Goal: Task Accomplishment & Management: Use online tool/utility

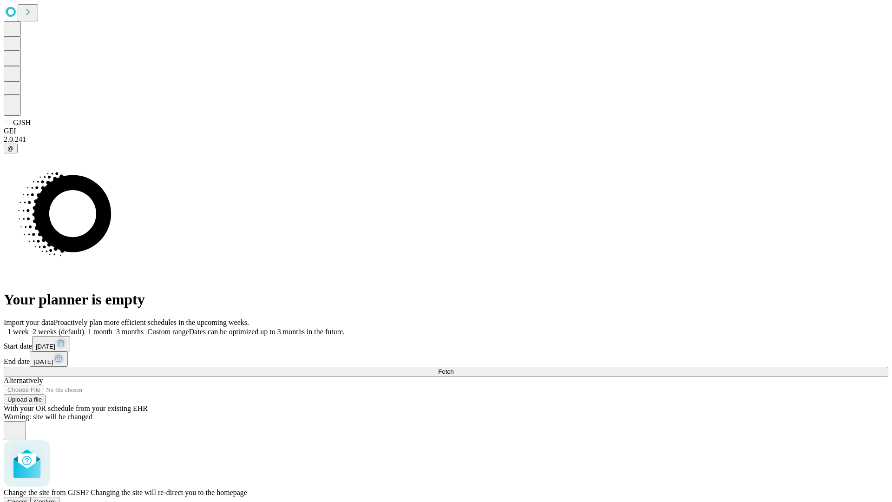
click at [56, 498] on span "Confirm" at bounding box center [45, 501] width 22 height 7
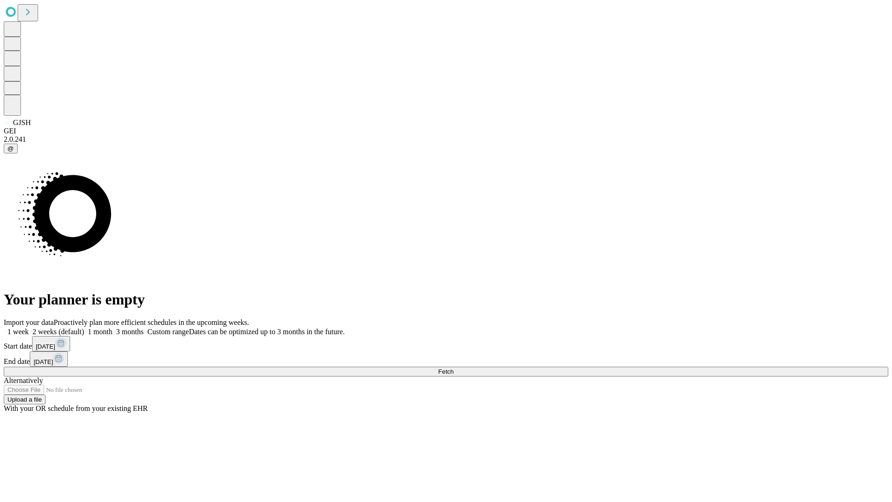
click at [84, 327] on label "2 weeks (default)" at bounding box center [56, 331] width 55 height 8
click at [453, 368] on span "Fetch" at bounding box center [445, 371] width 15 height 7
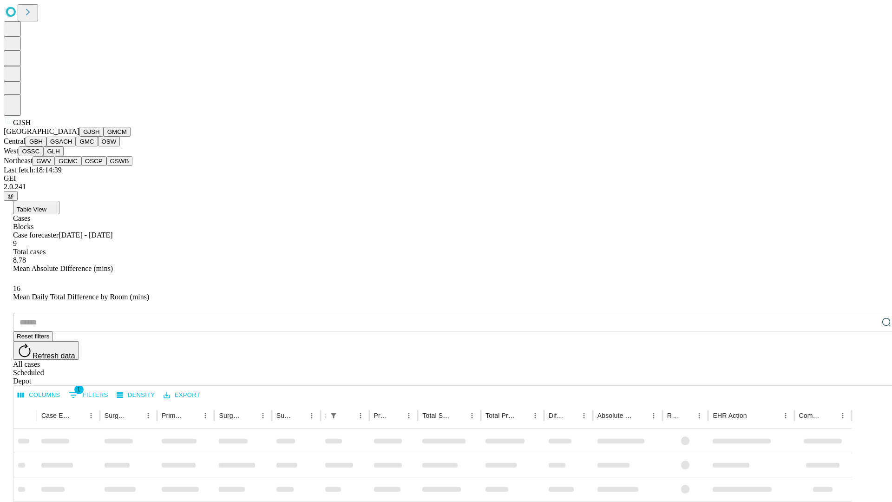
click at [104, 137] on button "GMCM" at bounding box center [117, 132] width 27 height 10
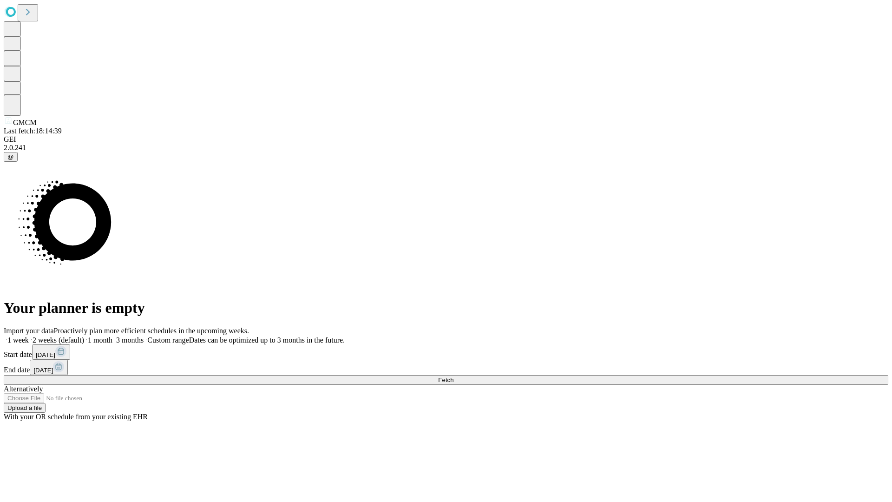
click at [84, 336] on label "2 weeks (default)" at bounding box center [56, 340] width 55 height 8
click at [453, 376] on span "Fetch" at bounding box center [445, 379] width 15 height 7
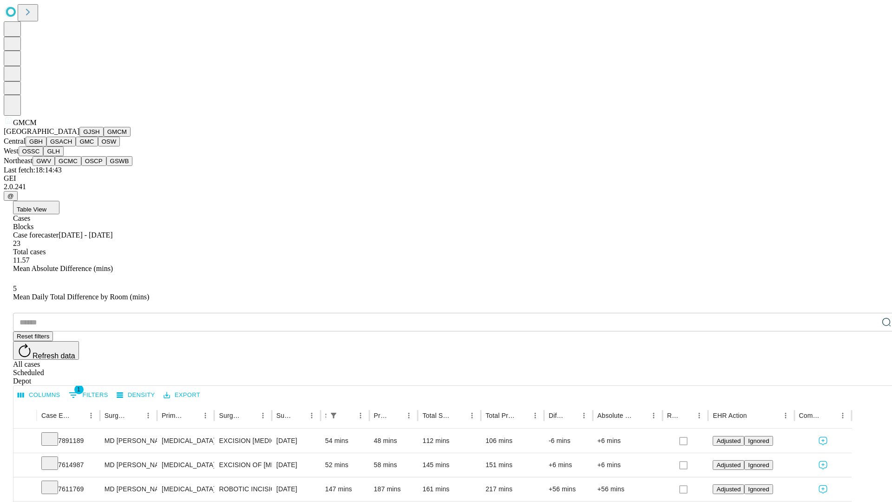
click at [46, 146] on button "GBH" at bounding box center [36, 142] width 21 height 10
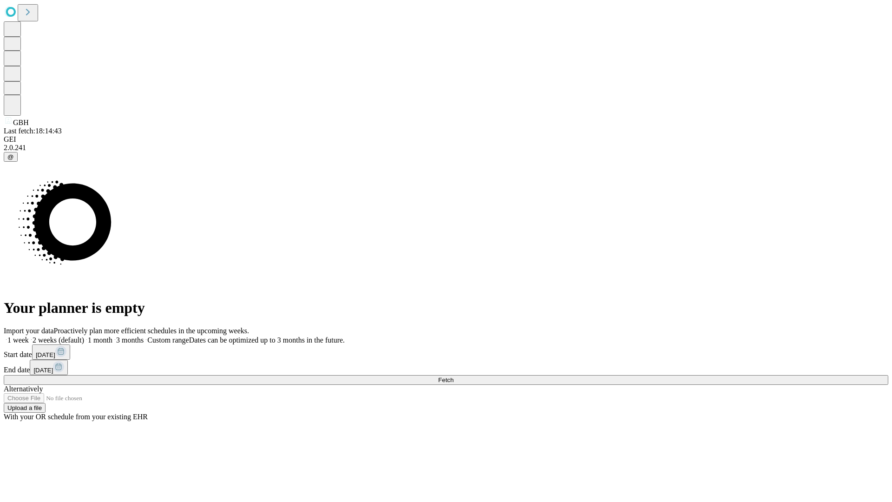
click at [84, 336] on label "2 weeks (default)" at bounding box center [56, 340] width 55 height 8
click at [453, 376] on span "Fetch" at bounding box center [445, 379] width 15 height 7
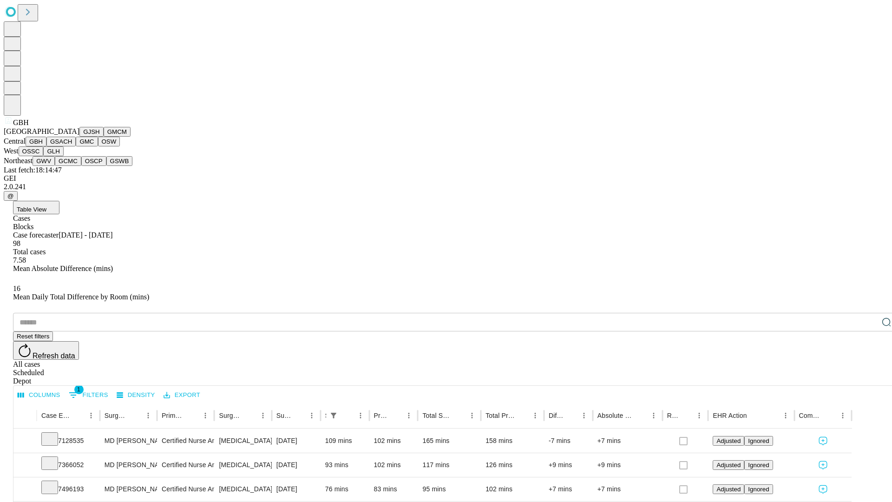
click at [72, 146] on button "GSACH" at bounding box center [60, 142] width 29 height 10
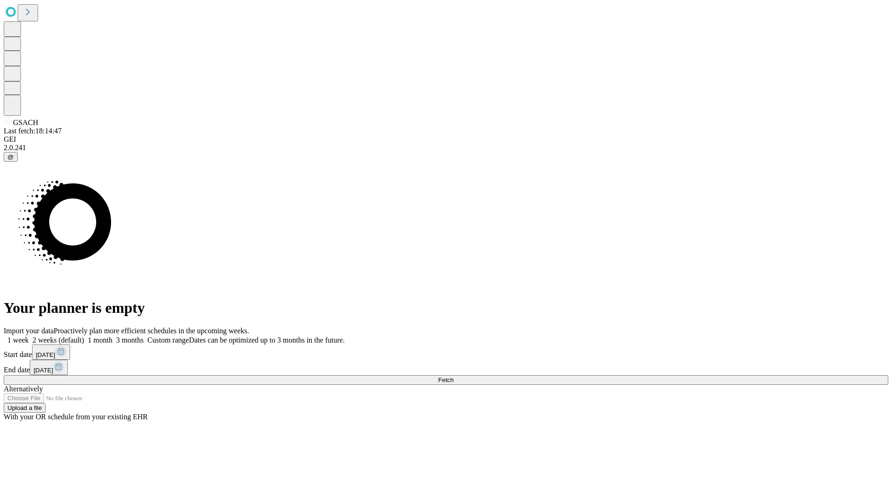
click at [84, 336] on label "2 weeks (default)" at bounding box center [56, 340] width 55 height 8
click at [453, 376] on span "Fetch" at bounding box center [445, 379] width 15 height 7
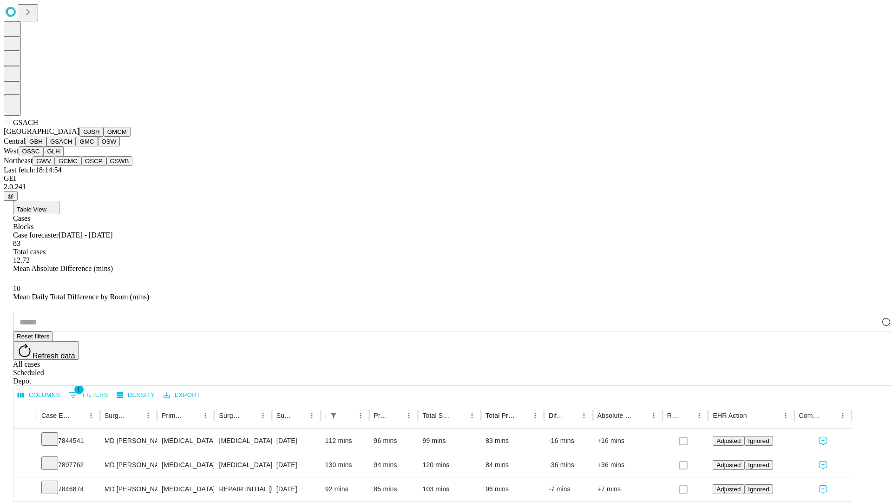
click at [76, 146] on button "GMC" at bounding box center [87, 142] width 22 height 10
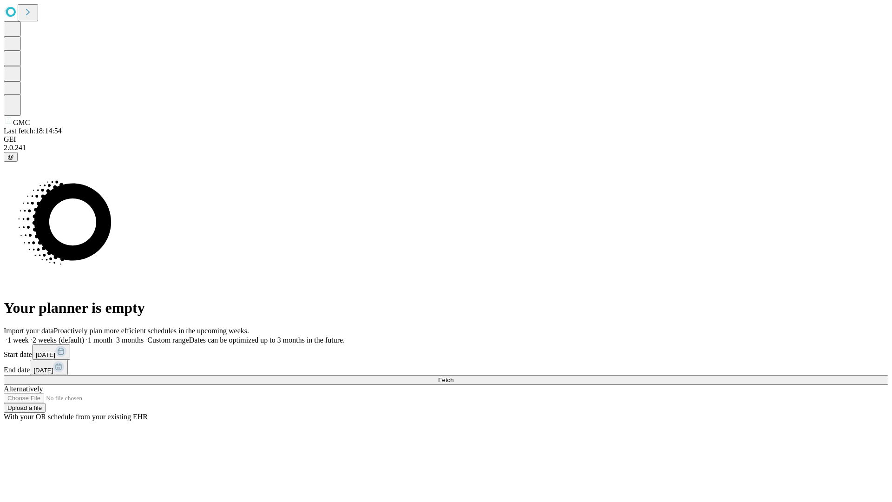
click at [84, 336] on label "2 weeks (default)" at bounding box center [56, 340] width 55 height 8
click at [453, 376] on span "Fetch" at bounding box center [445, 379] width 15 height 7
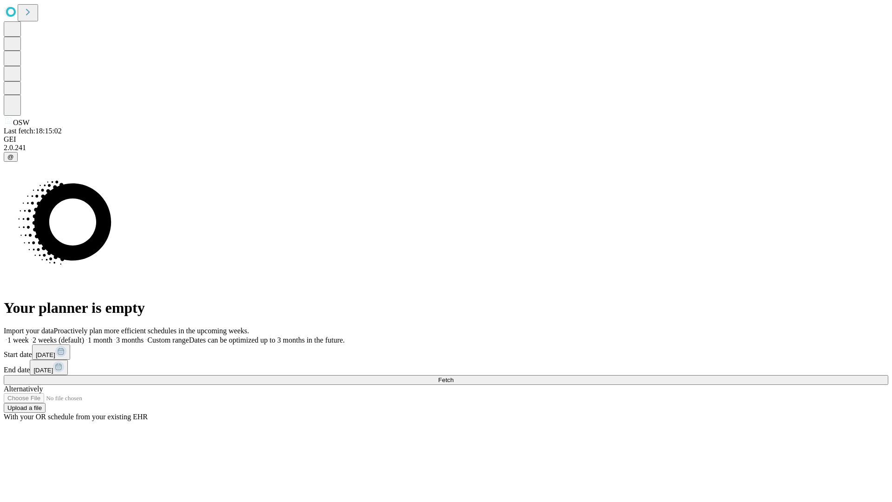
click at [84, 336] on label "2 weeks (default)" at bounding box center [56, 340] width 55 height 8
click at [453, 376] on span "Fetch" at bounding box center [445, 379] width 15 height 7
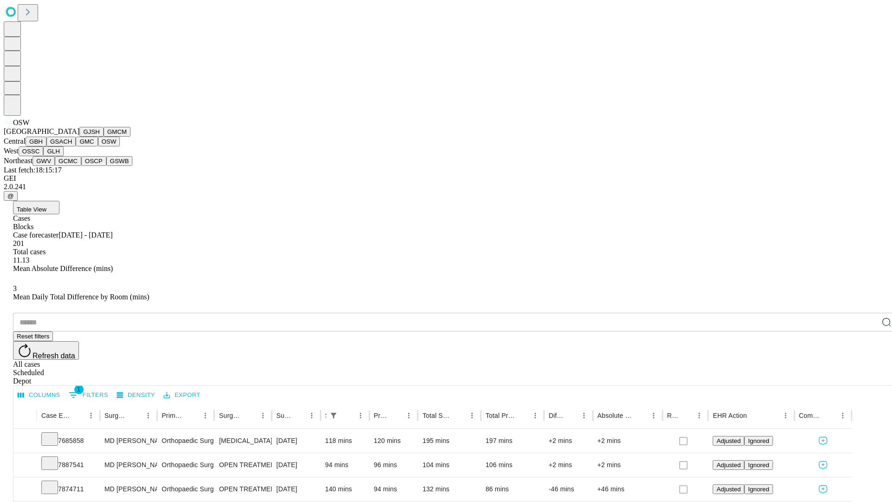
click at [44, 156] on button "OSSC" at bounding box center [31, 151] width 25 height 10
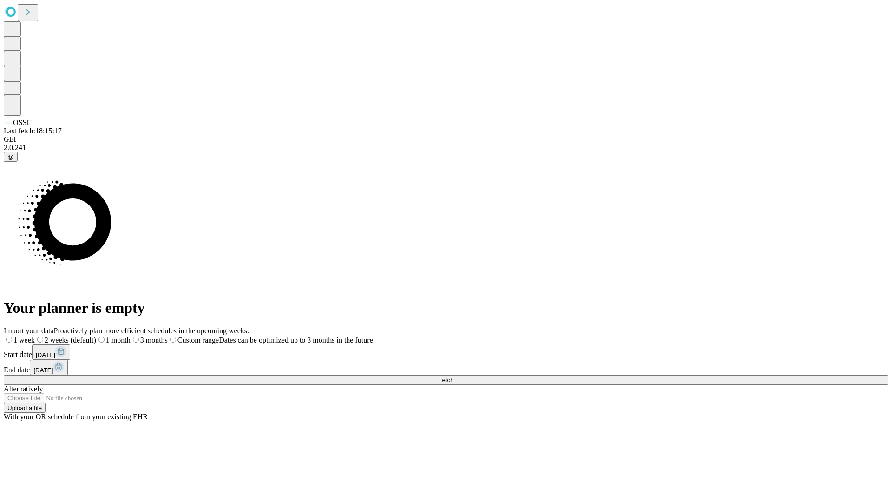
click at [96, 336] on label "2 weeks (default)" at bounding box center [65, 340] width 61 height 8
click at [453, 376] on span "Fetch" at bounding box center [445, 379] width 15 height 7
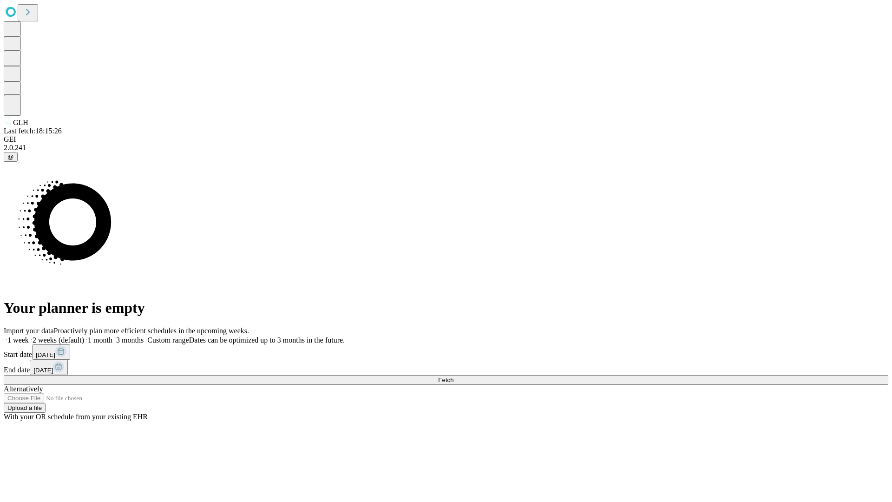
click at [84, 336] on label "2 weeks (default)" at bounding box center [56, 340] width 55 height 8
click at [453, 376] on span "Fetch" at bounding box center [445, 379] width 15 height 7
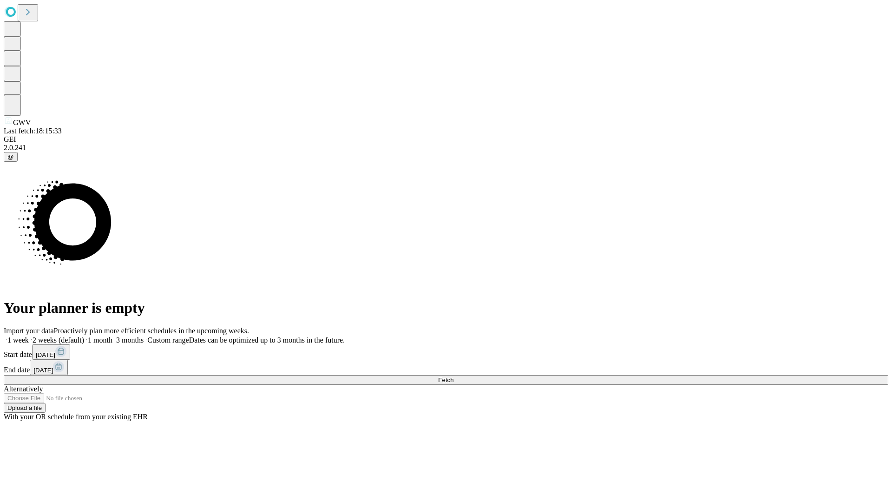
click at [84, 336] on label "2 weeks (default)" at bounding box center [56, 340] width 55 height 8
click at [453, 376] on span "Fetch" at bounding box center [445, 379] width 15 height 7
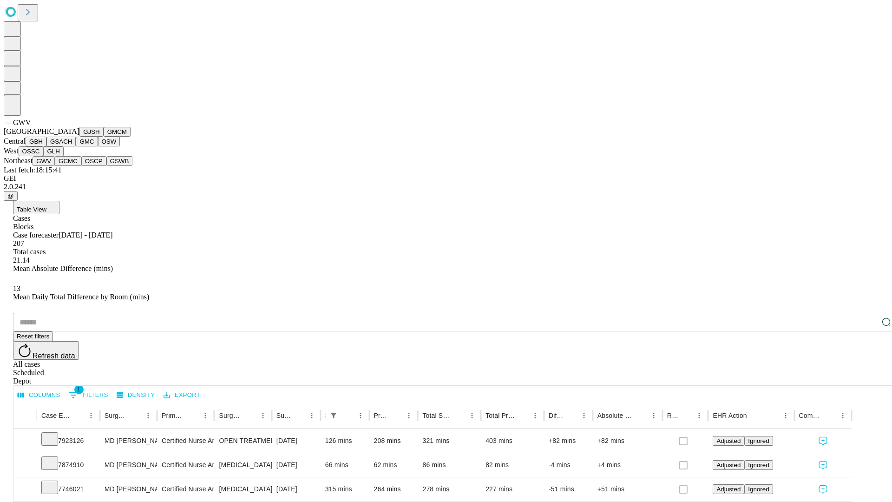
click at [72, 166] on button "GCMC" at bounding box center [68, 161] width 26 height 10
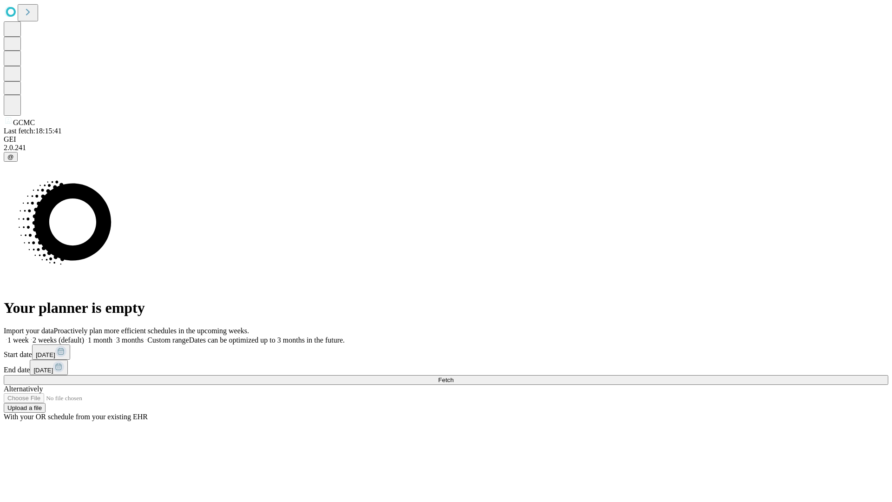
click at [84, 336] on label "2 weeks (default)" at bounding box center [56, 340] width 55 height 8
click at [453, 376] on span "Fetch" at bounding box center [445, 379] width 15 height 7
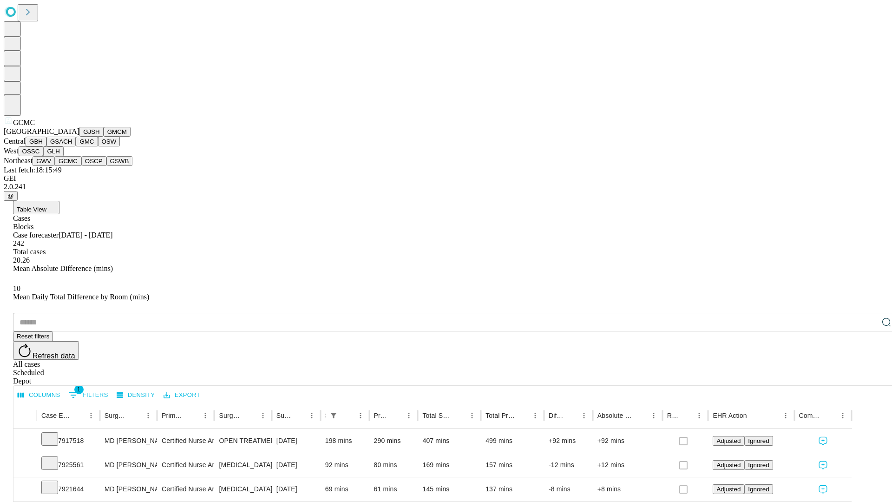
click at [81, 166] on button "OSCP" at bounding box center [93, 161] width 25 height 10
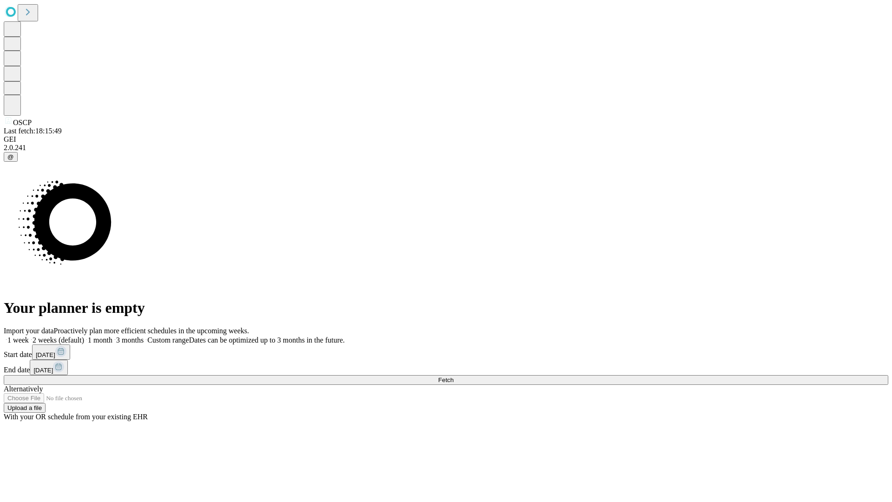
click at [84, 336] on label "2 weeks (default)" at bounding box center [56, 340] width 55 height 8
click at [453, 376] on span "Fetch" at bounding box center [445, 379] width 15 height 7
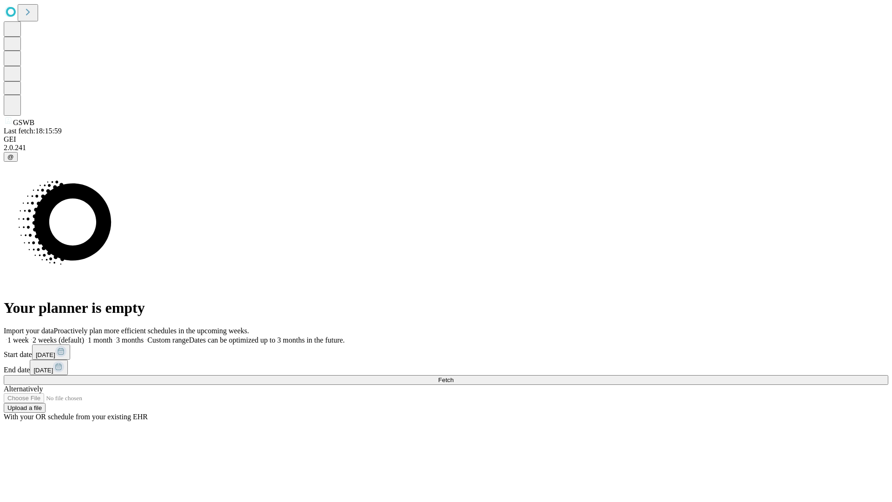
click at [84, 336] on label "2 weeks (default)" at bounding box center [56, 340] width 55 height 8
click at [453, 376] on span "Fetch" at bounding box center [445, 379] width 15 height 7
